Goal: Participate in discussion: Engage in conversation with other users on a specific topic

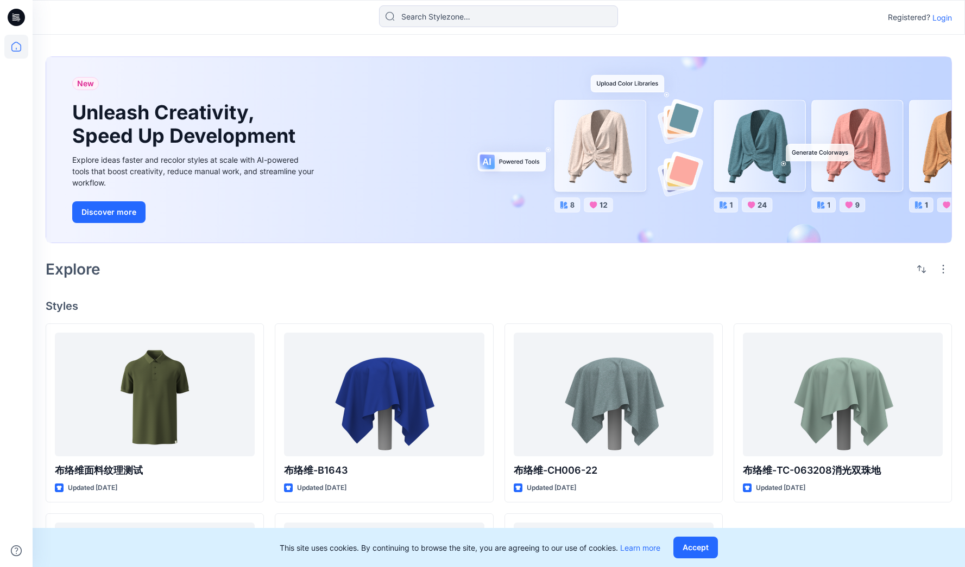
click at [940, 17] on p "Login" at bounding box center [942, 17] width 20 height 11
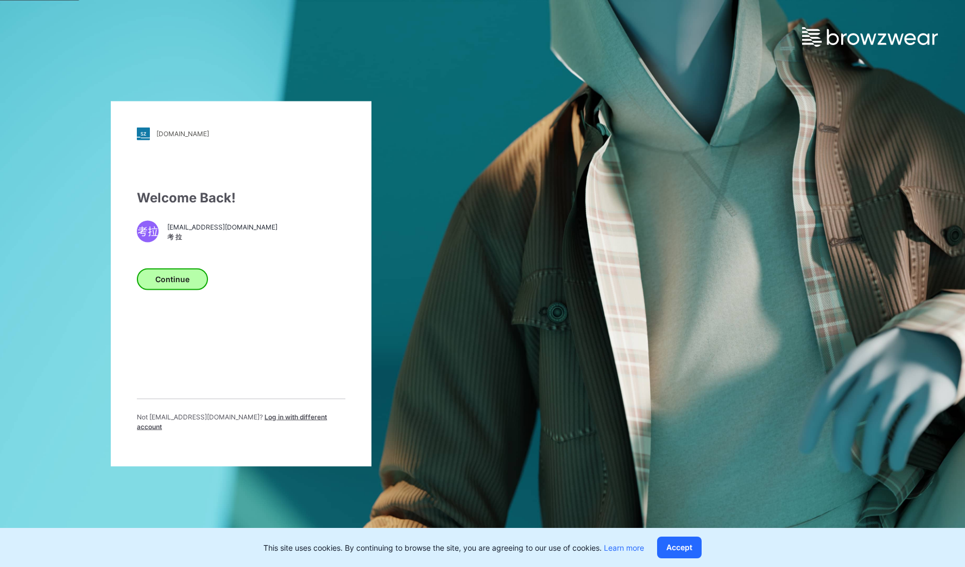
click at [180, 287] on button "Continue" at bounding box center [172, 279] width 71 height 22
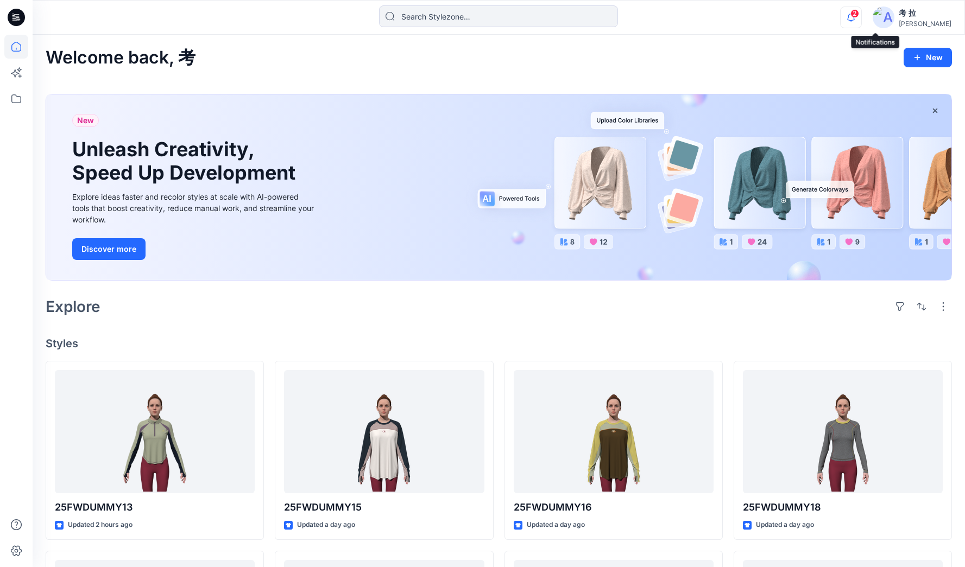
click at [861, 21] on icon "button" at bounding box center [851, 18] width 21 height 22
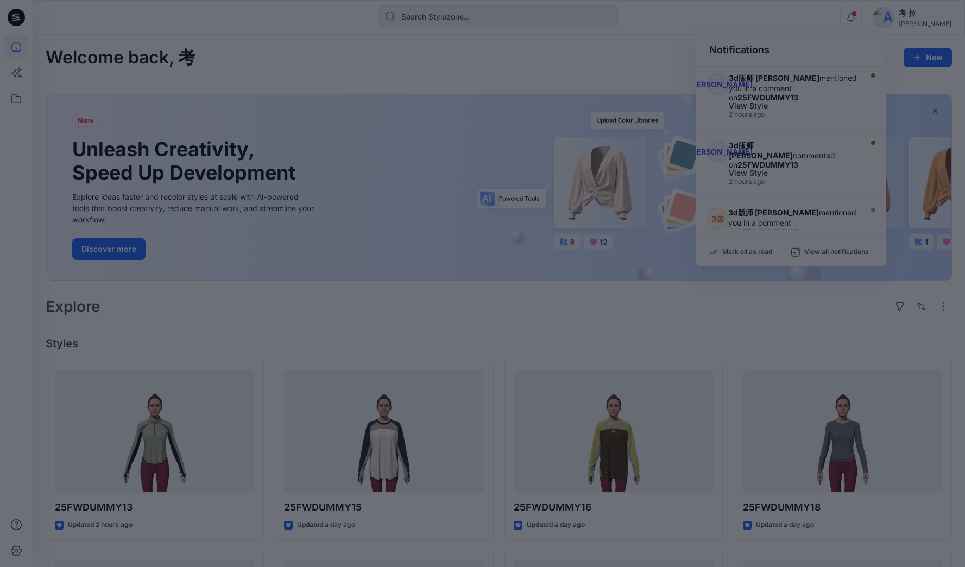
click at [818, 159] on div at bounding box center [482, 283] width 965 height 567
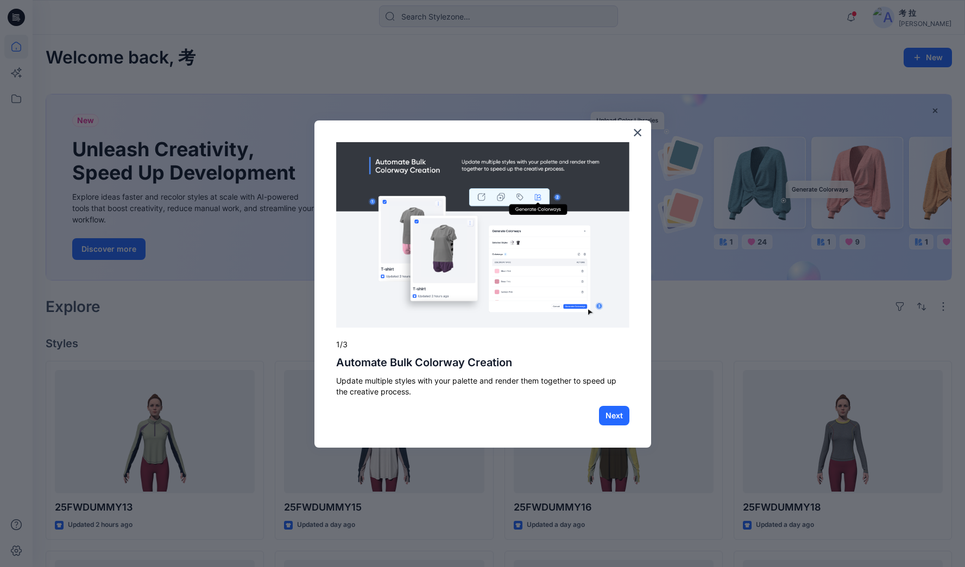
click at [789, 77] on div at bounding box center [482, 283] width 965 height 567
click at [633, 132] on button "×" at bounding box center [638, 132] width 10 height 17
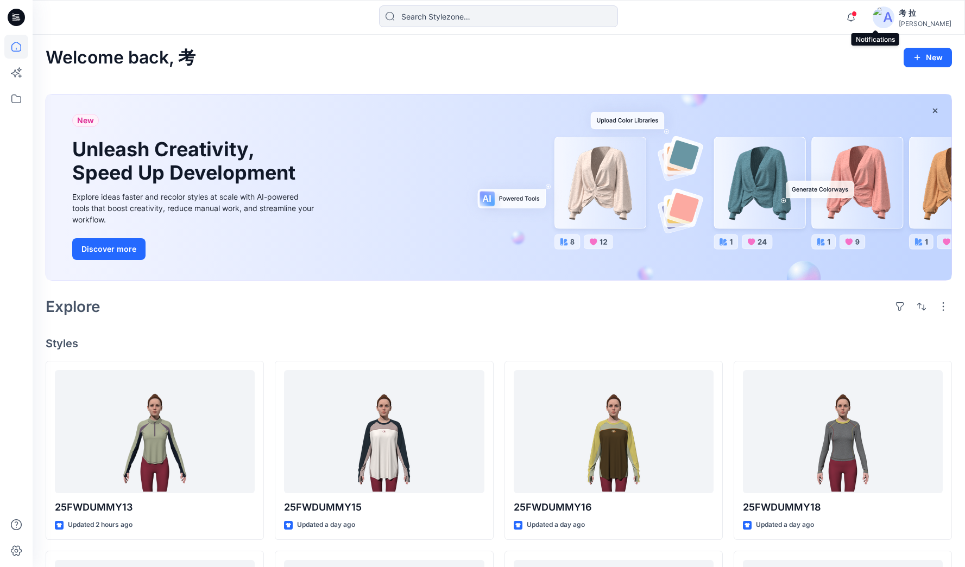
click at [857, 15] on span at bounding box center [853, 14] width 5 height 6
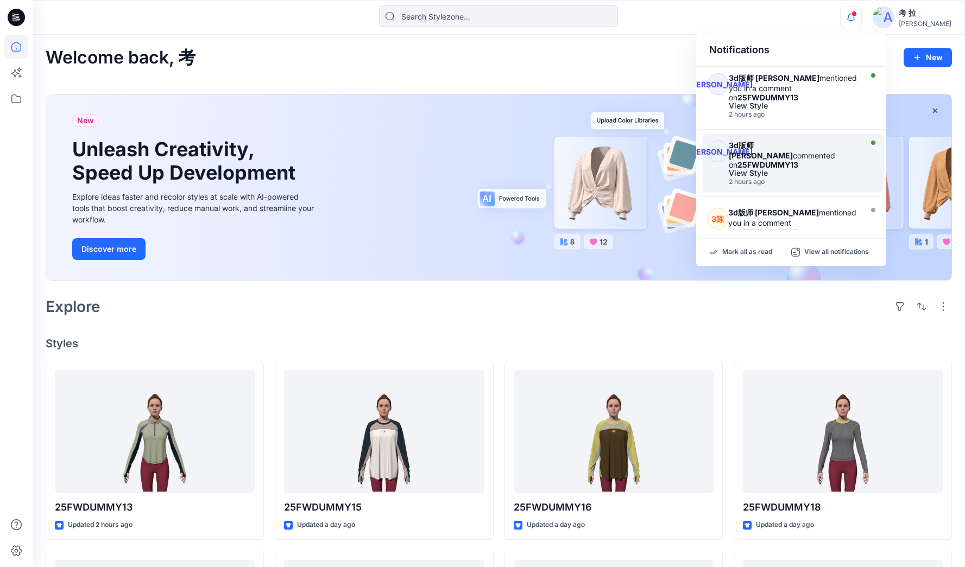
click at [845, 141] on div "3d版师 [PERSON_NAME] commented on 25FWDUMMY13" at bounding box center [794, 155] width 130 height 29
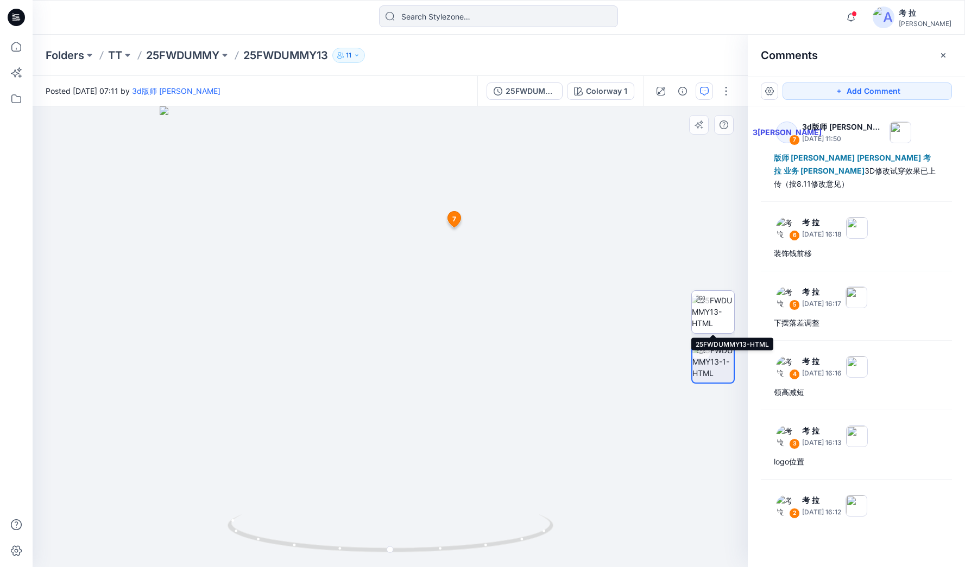
click at [719, 314] on img at bounding box center [713, 312] width 42 height 34
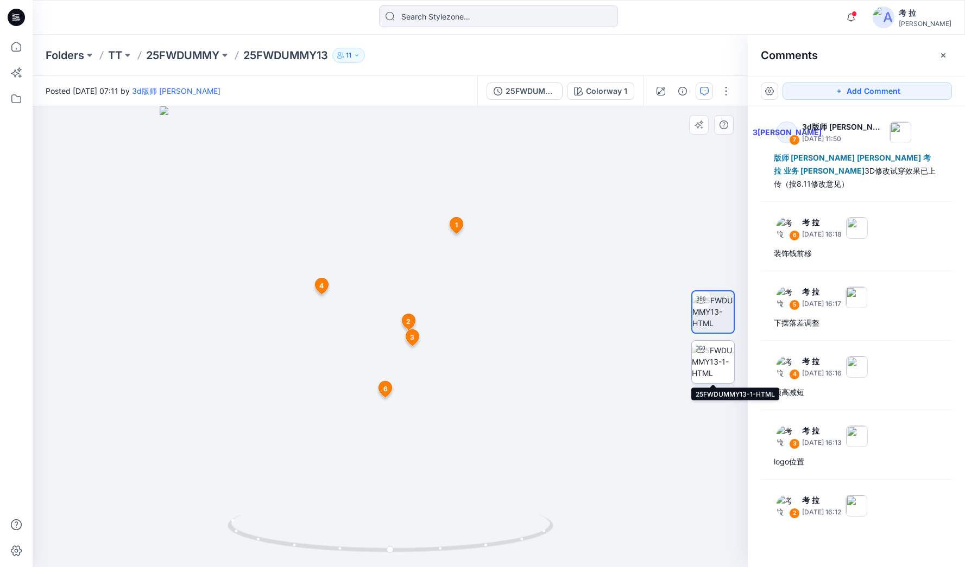
click at [712, 358] on img at bounding box center [713, 362] width 42 height 34
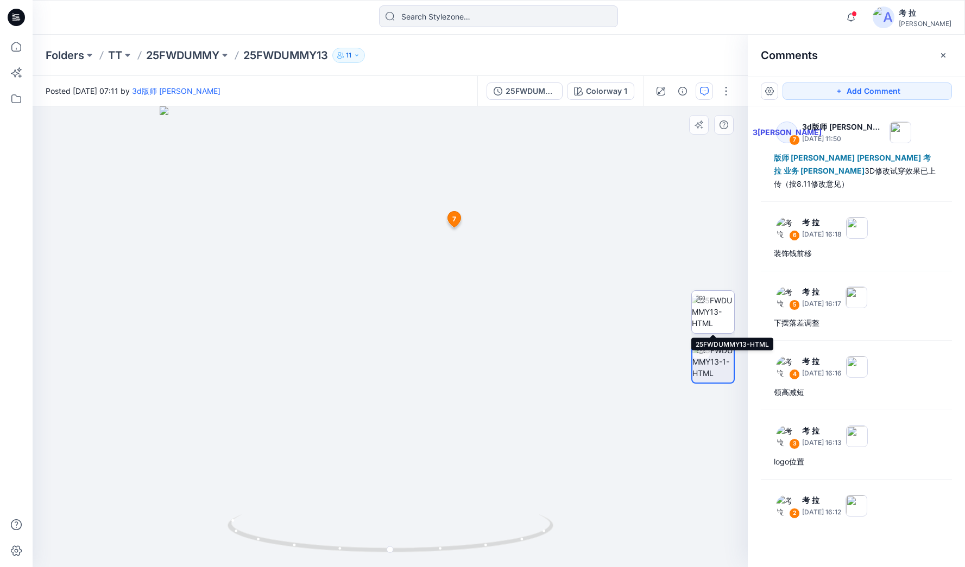
click at [719, 298] on img at bounding box center [713, 312] width 42 height 34
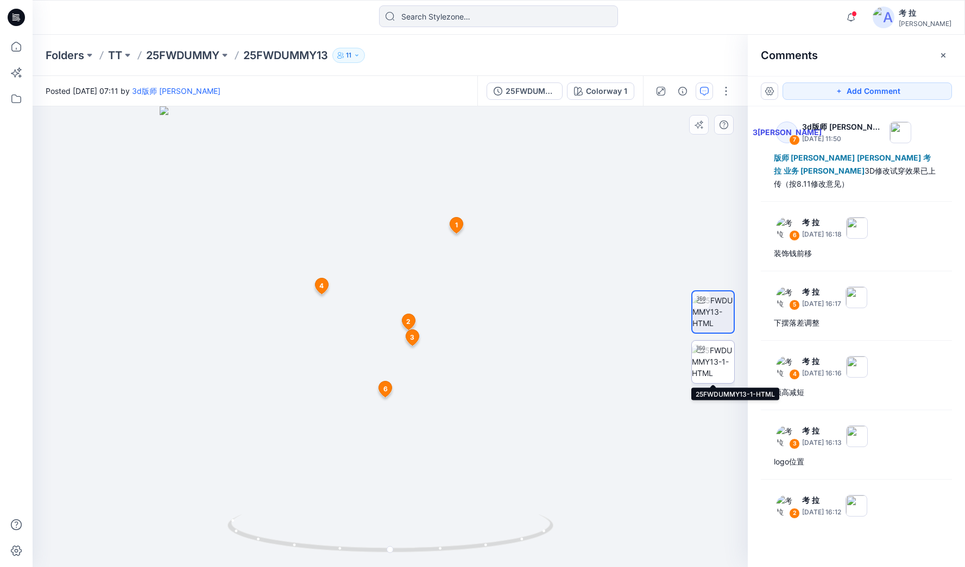
click at [719, 345] on img at bounding box center [713, 362] width 42 height 34
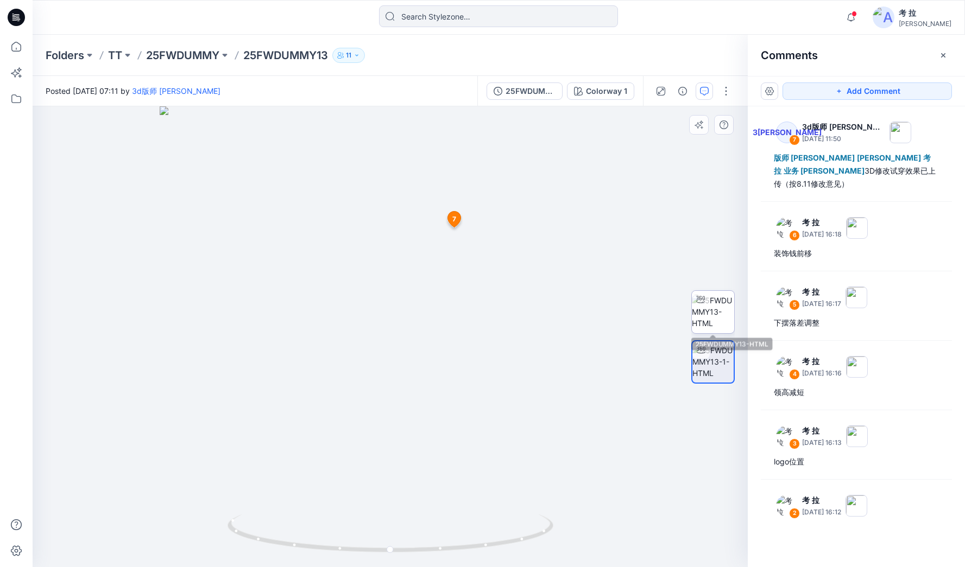
click at [720, 329] on img at bounding box center [713, 312] width 42 height 34
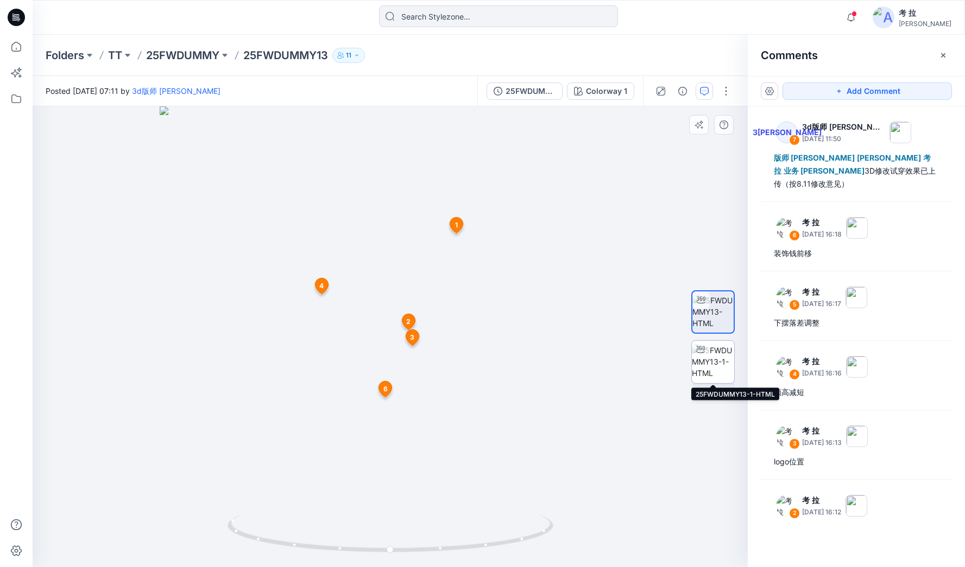
click at [718, 373] on img at bounding box center [713, 362] width 42 height 34
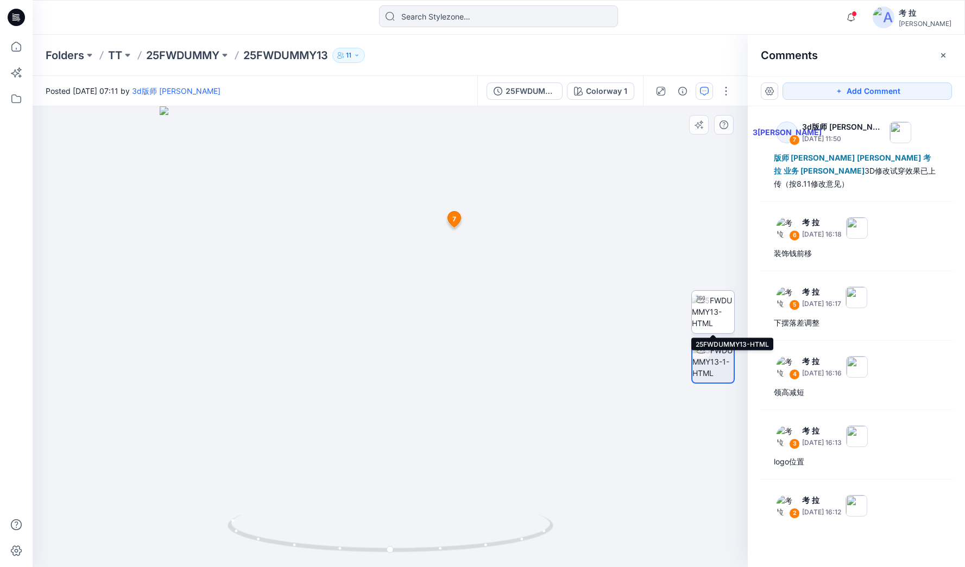
click at [716, 318] on img at bounding box center [713, 312] width 42 height 34
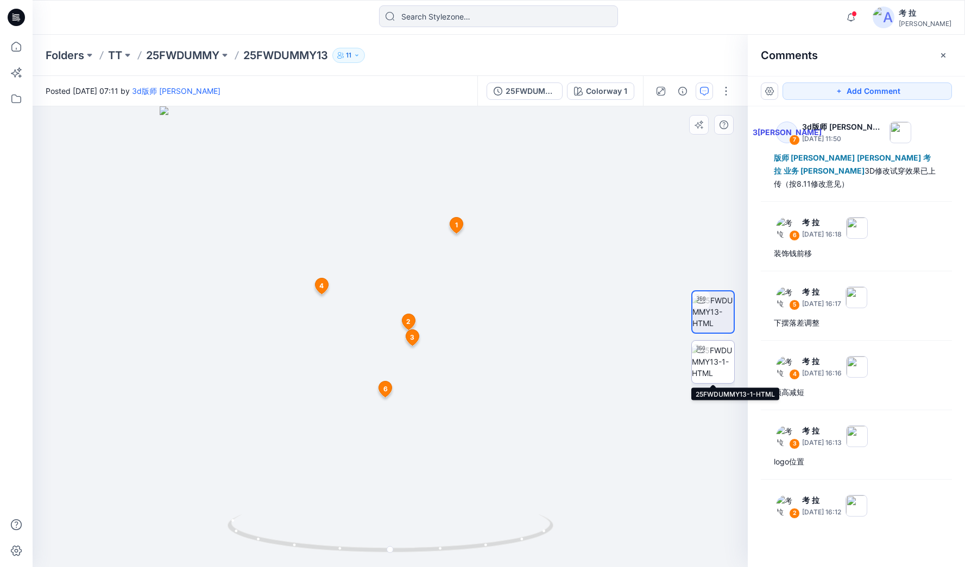
click at [724, 363] on img at bounding box center [713, 362] width 42 height 34
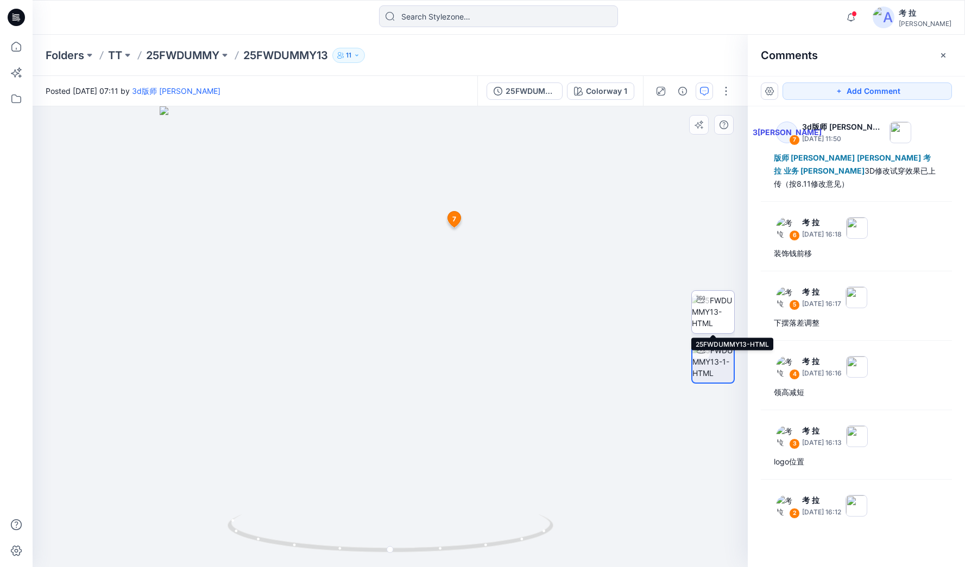
click at [715, 313] on img at bounding box center [713, 312] width 42 height 34
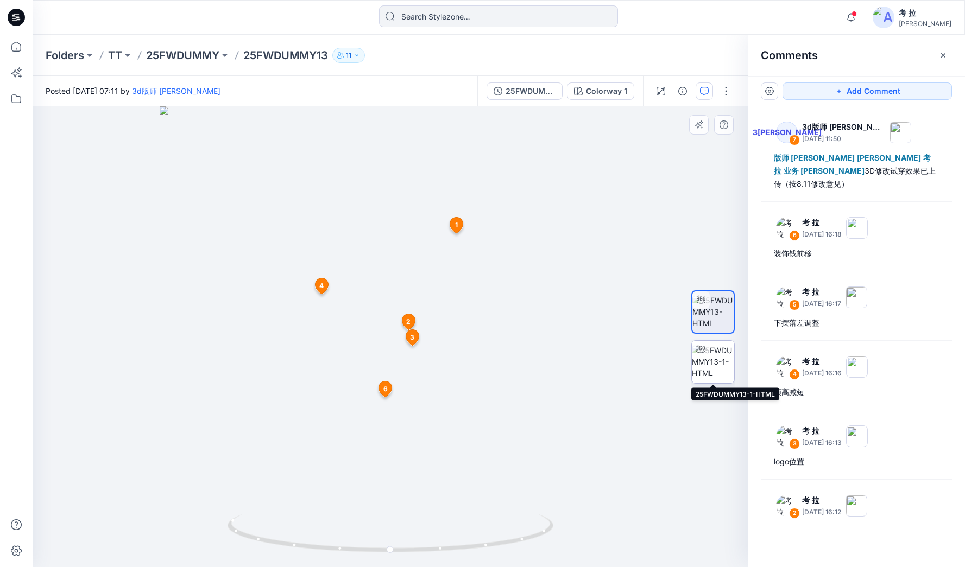
click at [725, 359] on img at bounding box center [713, 362] width 42 height 34
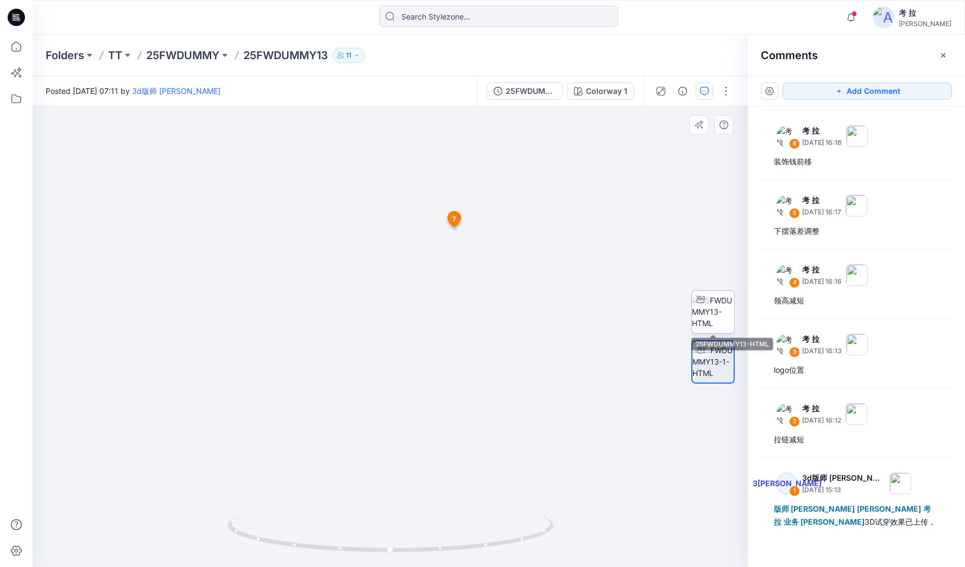
scroll to position [91, 0]
click at [716, 317] on img at bounding box center [713, 312] width 42 height 34
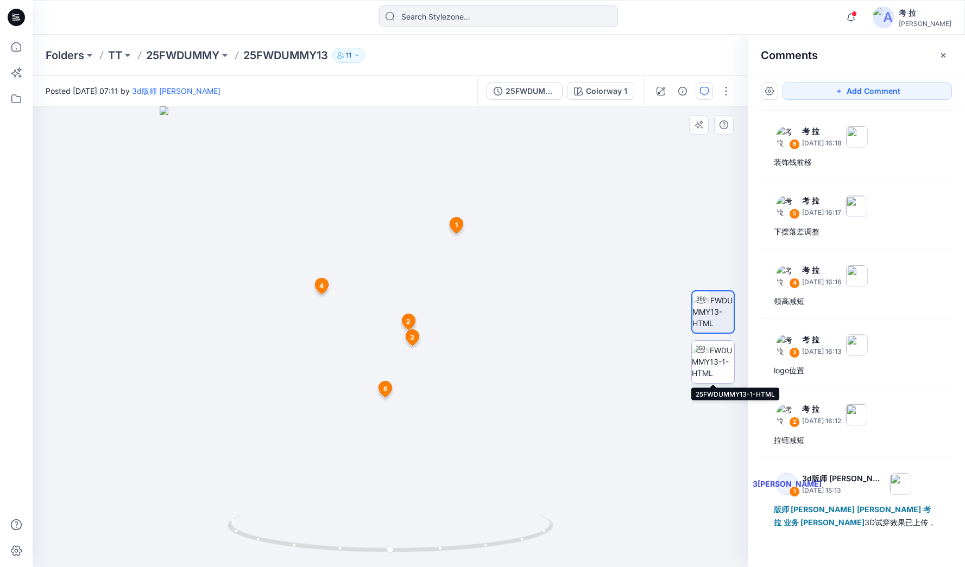
click at [711, 364] on img at bounding box center [713, 362] width 42 height 34
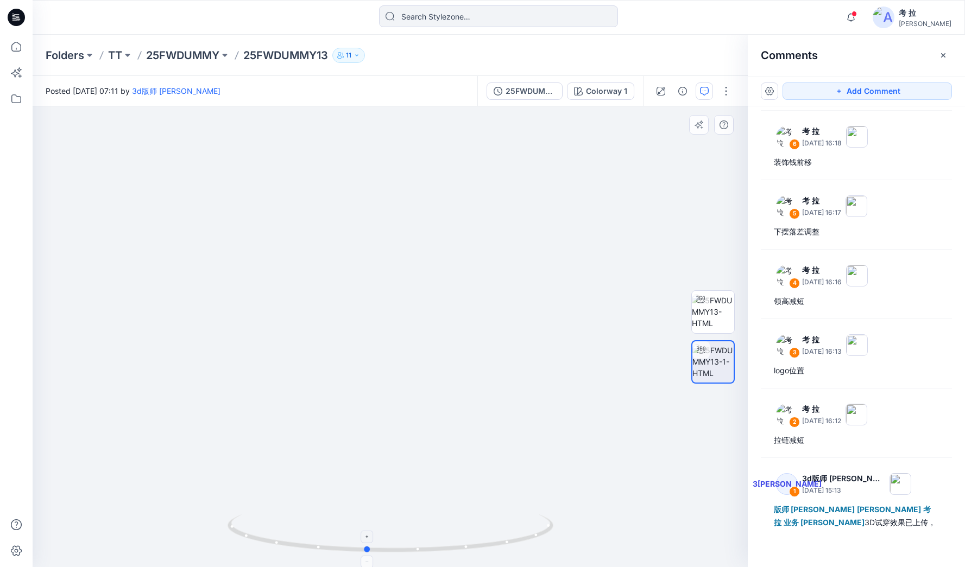
drag, startPoint x: 452, startPoint y: 551, endPoint x: 428, endPoint y: 549, distance: 23.4
click at [428, 549] on icon at bounding box center [392, 535] width 329 height 41
drag, startPoint x: 437, startPoint y: 554, endPoint x: 389, endPoint y: 556, distance: 47.8
click at [389, 556] on div at bounding box center [390, 336] width 715 height 461
click at [849, 90] on button "Add Comment" at bounding box center [866, 91] width 169 height 17
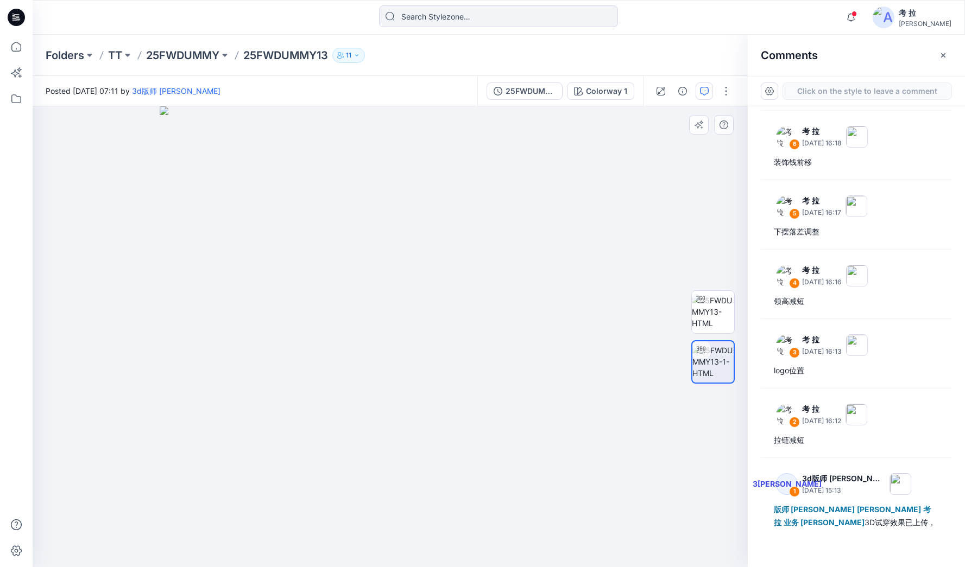
click at [481, 448] on div "8" at bounding box center [390, 336] width 715 height 461
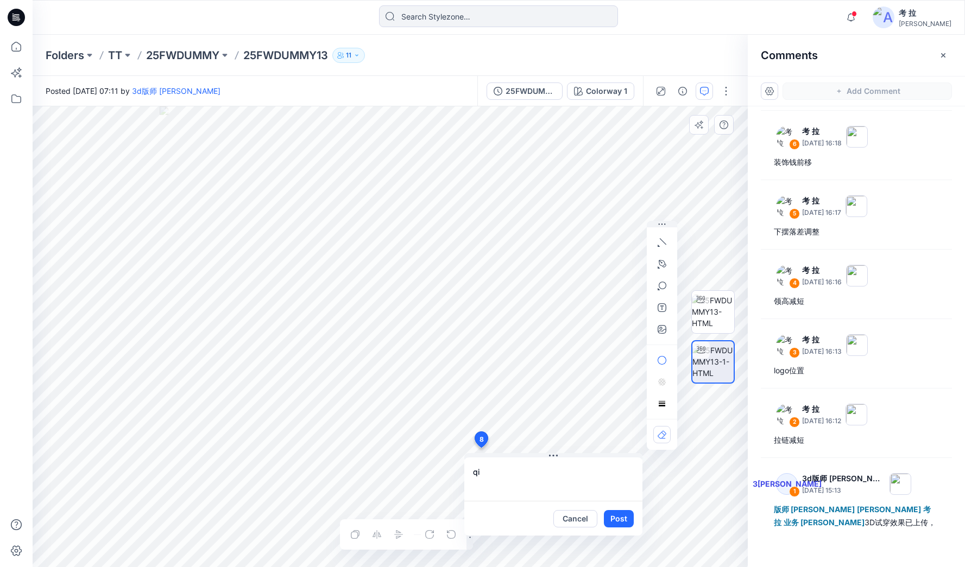
type textarea "q"
type textarea "前衣长不要长于后衣长，其他ok"
click at [631, 520] on button "Post" at bounding box center [619, 518] width 30 height 17
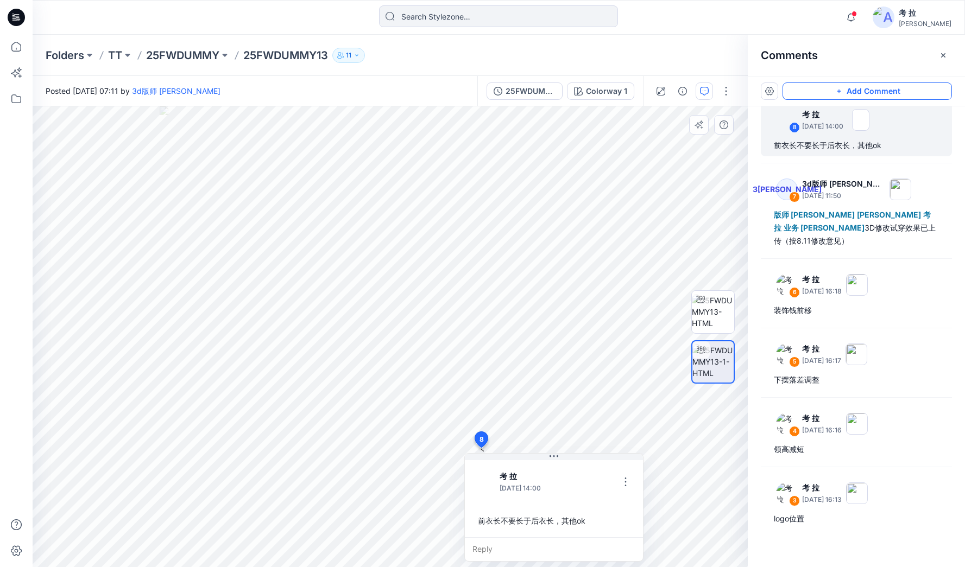
scroll to position [7, 0]
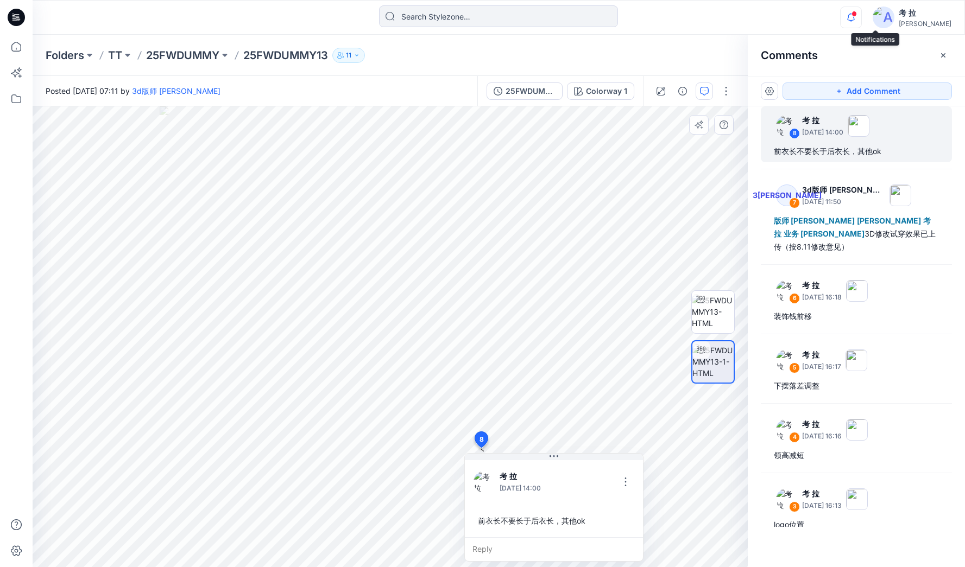
click at [861, 17] on icon "button" at bounding box center [851, 18] width 21 height 22
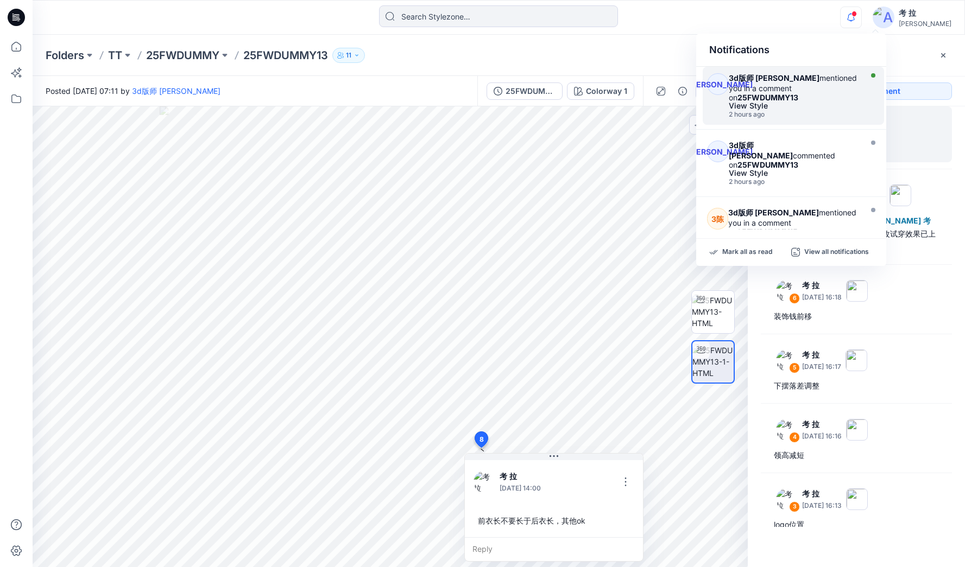
click at [842, 87] on div "3d版师 [PERSON_NAME] mentioned you in a comment on 25FWDUMMY13" at bounding box center [794, 87] width 130 height 29
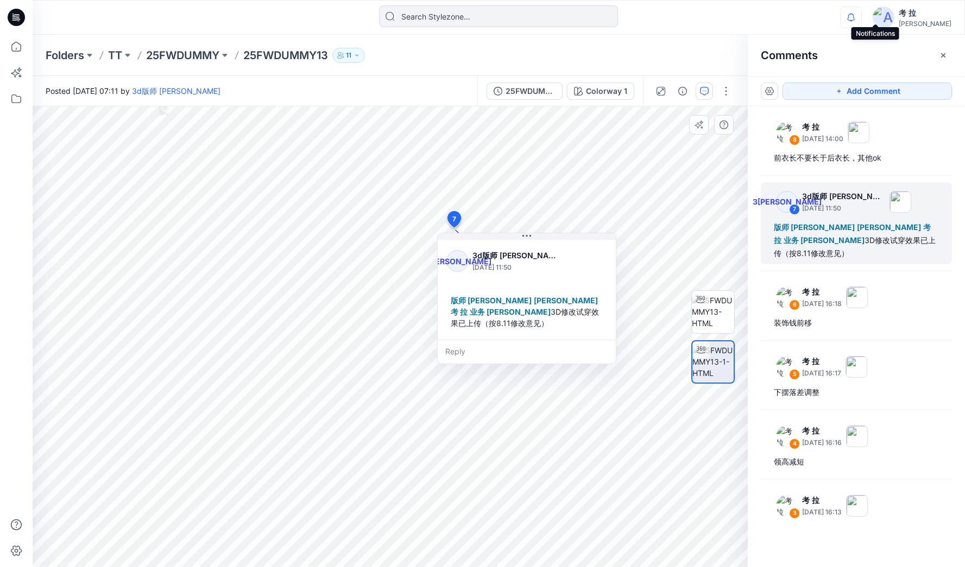
click at [861, 12] on icon "button" at bounding box center [851, 18] width 21 height 22
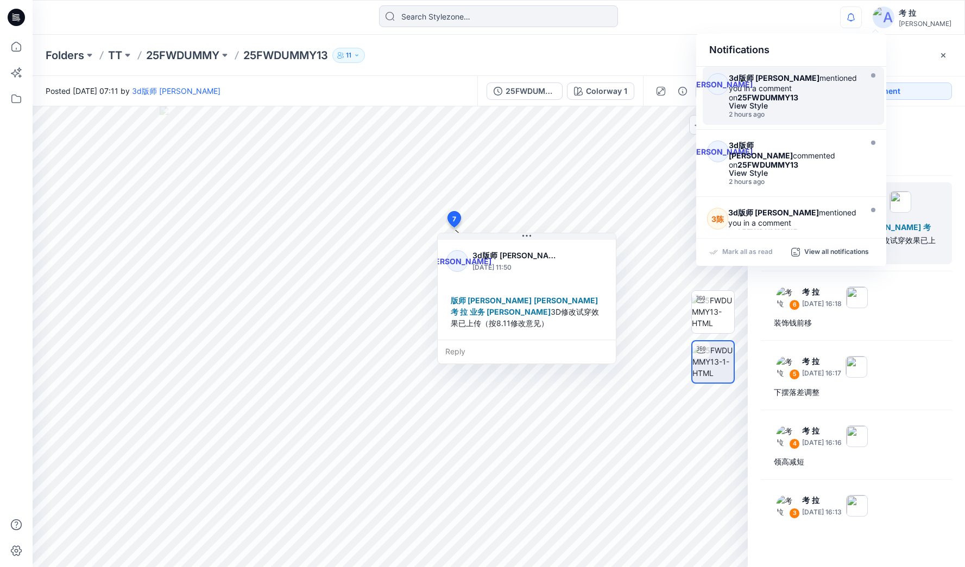
click at [798, 93] on strong "25FWDUMMY13" at bounding box center [767, 97] width 61 height 9
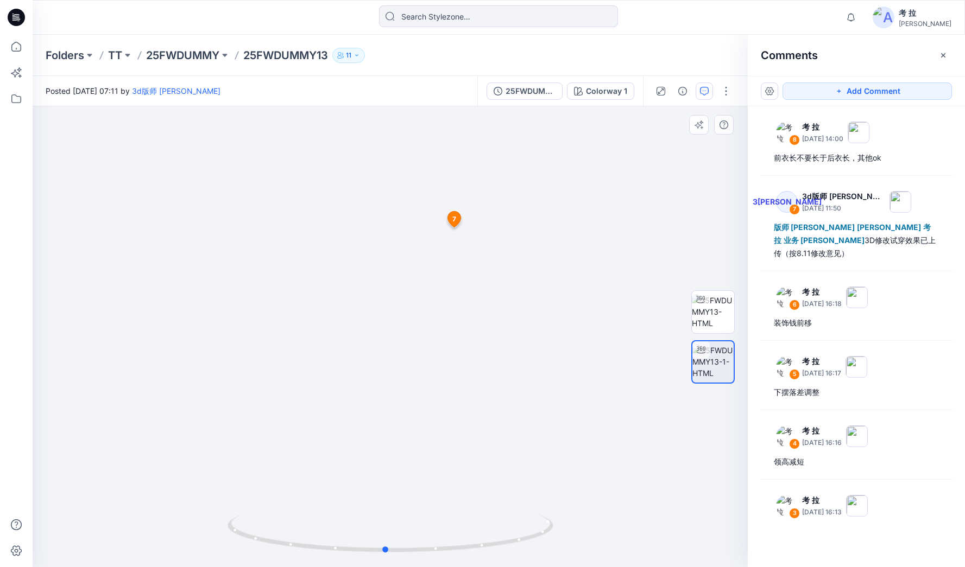
drag, startPoint x: 365, startPoint y: 548, endPoint x: 686, endPoint y: 514, distance: 323.2
click at [686, 514] on div at bounding box center [390, 336] width 715 height 461
